Goal: Information Seeking & Learning: Learn about a topic

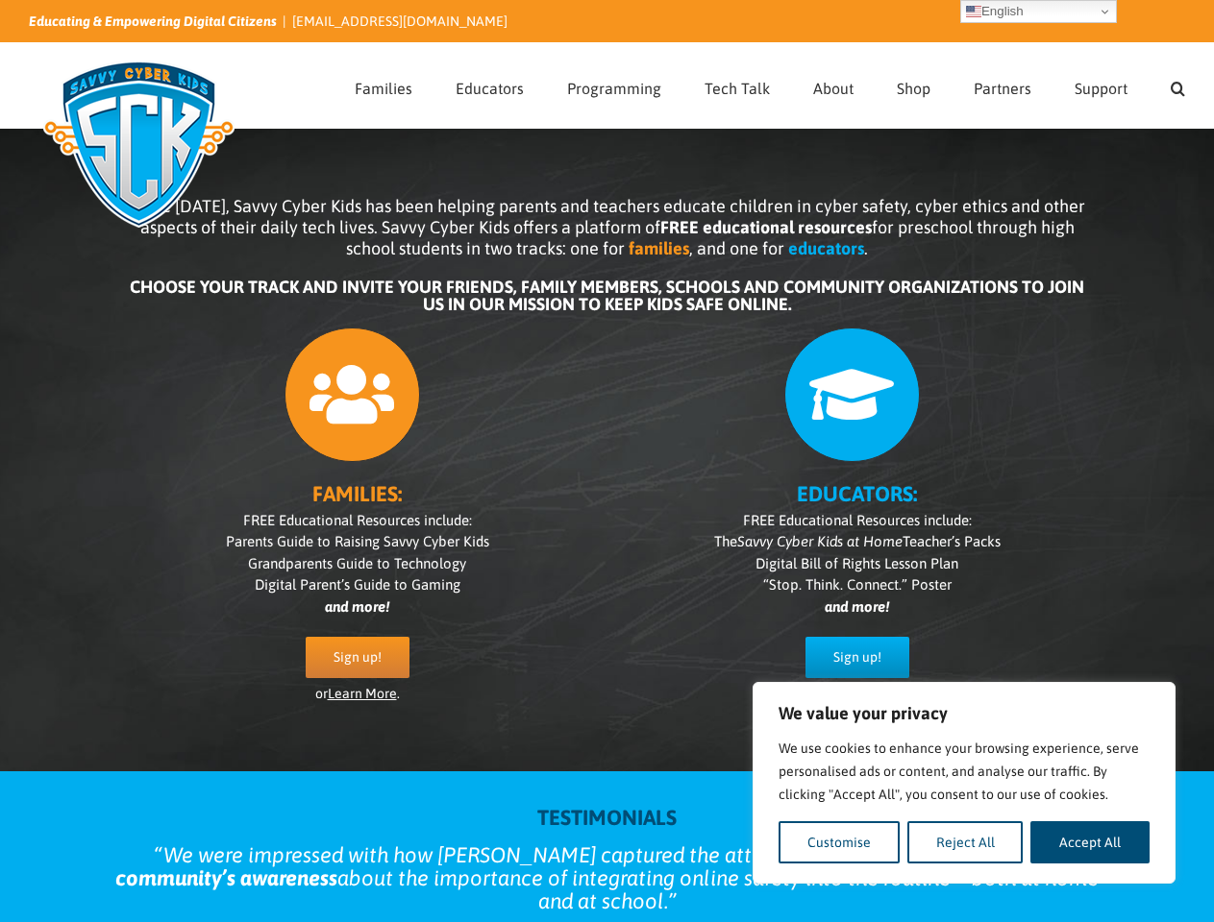
click at [606, 461] on div "FAMILIES: FREE Educational Resources include: Parents Guide to Raising Savvy Cy…" at bounding box center [607, 526] width 961 height 416
click at [839, 843] on button "Customise" at bounding box center [838, 843] width 121 height 42
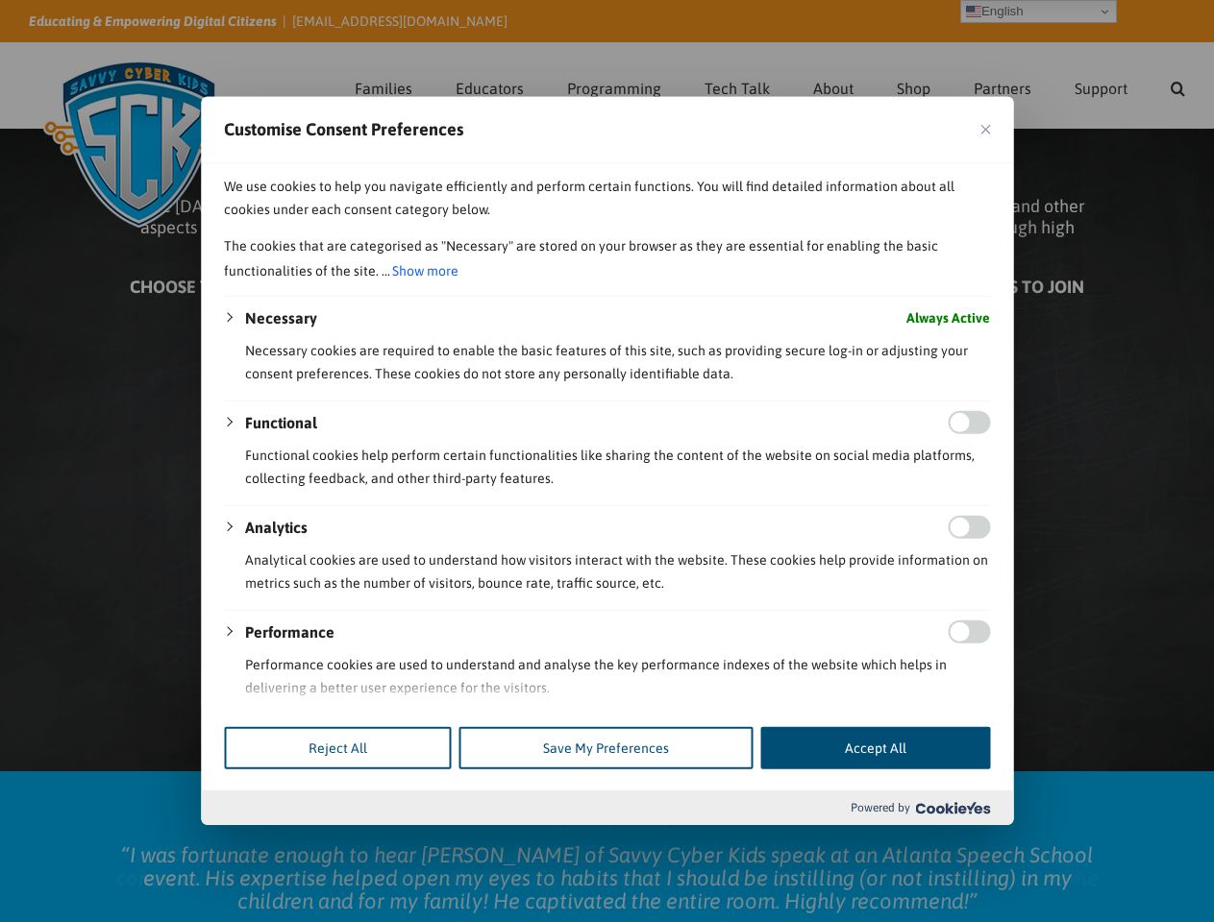
click at [965, 843] on div at bounding box center [607, 461] width 1214 height 922
click at [1090, 843] on div at bounding box center [607, 461] width 1214 height 922
click at [1177, 86] on div at bounding box center [607, 461] width 1214 height 922
click at [1038, 12] on div at bounding box center [607, 461] width 1214 height 922
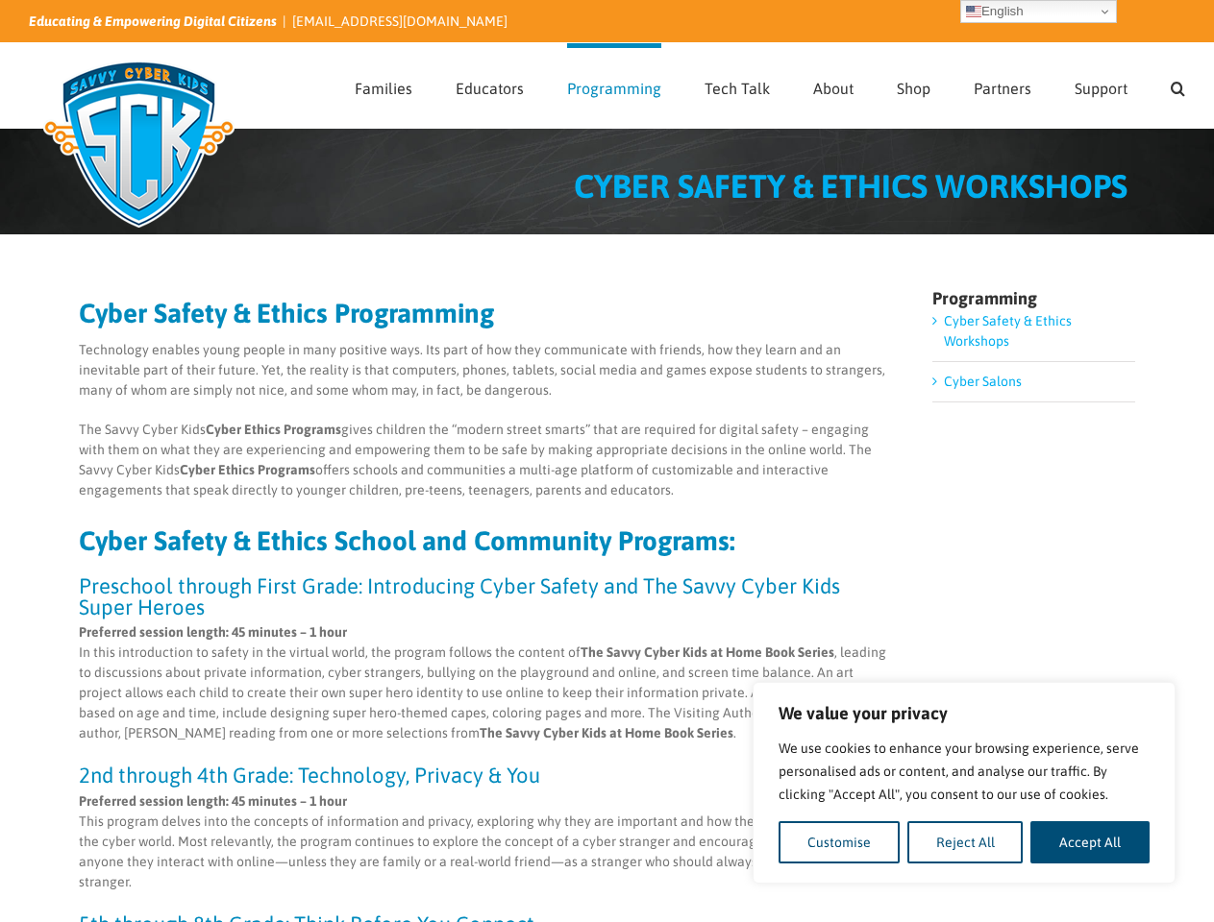
click at [606, 461] on p "The Savvy Cyber Kids Cyber Ethics Programs gives children the “modern street sm…" at bounding box center [485, 460] width 812 height 81
click at [839, 843] on button "Customise" at bounding box center [838, 843] width 121 height 42
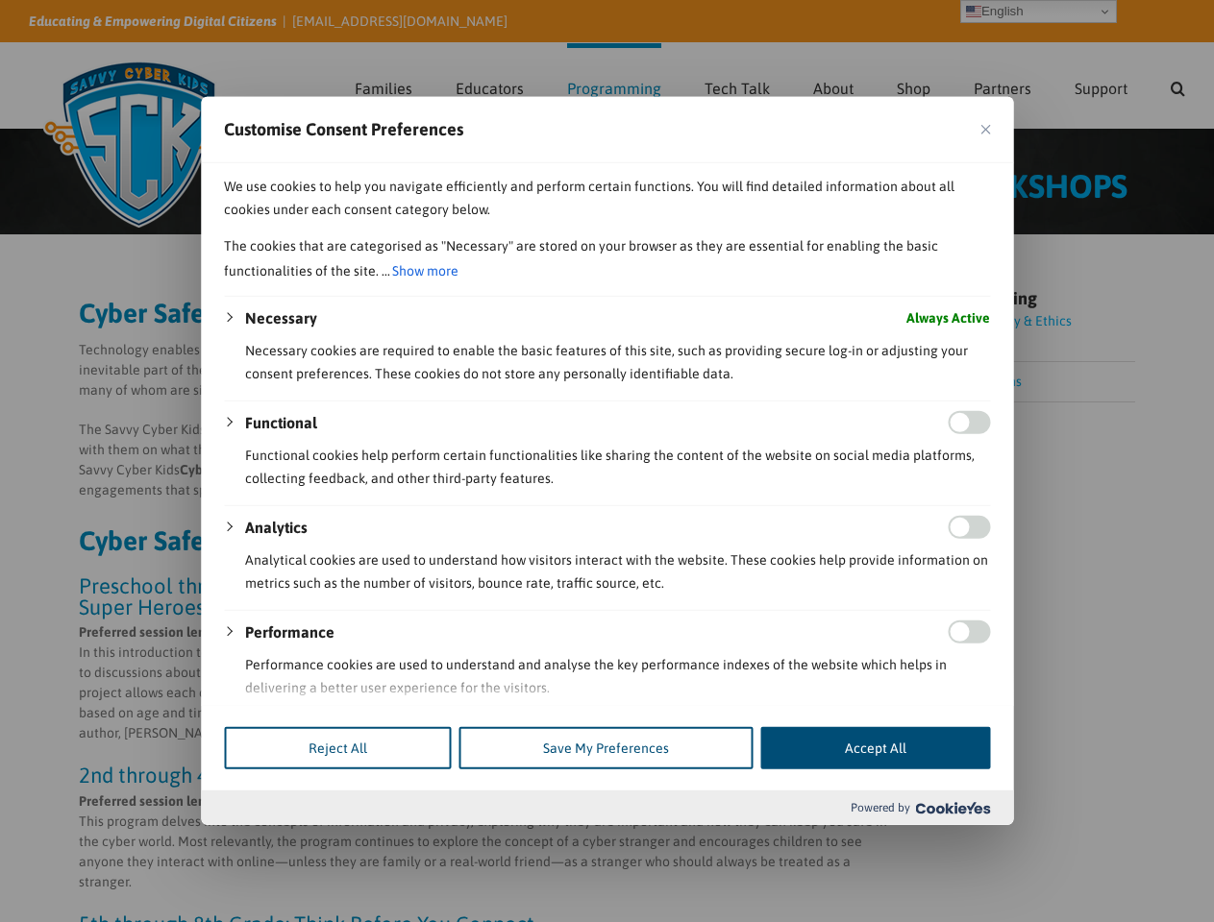
click at [965, 705] on div "We use cookies to help you navigate efficiently and perform certain functions. …" at bounding box center [607, 434] width 812 height 542
click at [1090, 843] on div at bounding box center [607, 461] width 1214 height 922
click at [1177, 86] on div at bounding box center [607, 461] width 1214 height 922
click at [1038, 12] on div at bounding box center [607, 461] width 1214 height 922
